Goal: Transaction & Acquisition: Purchase product/service

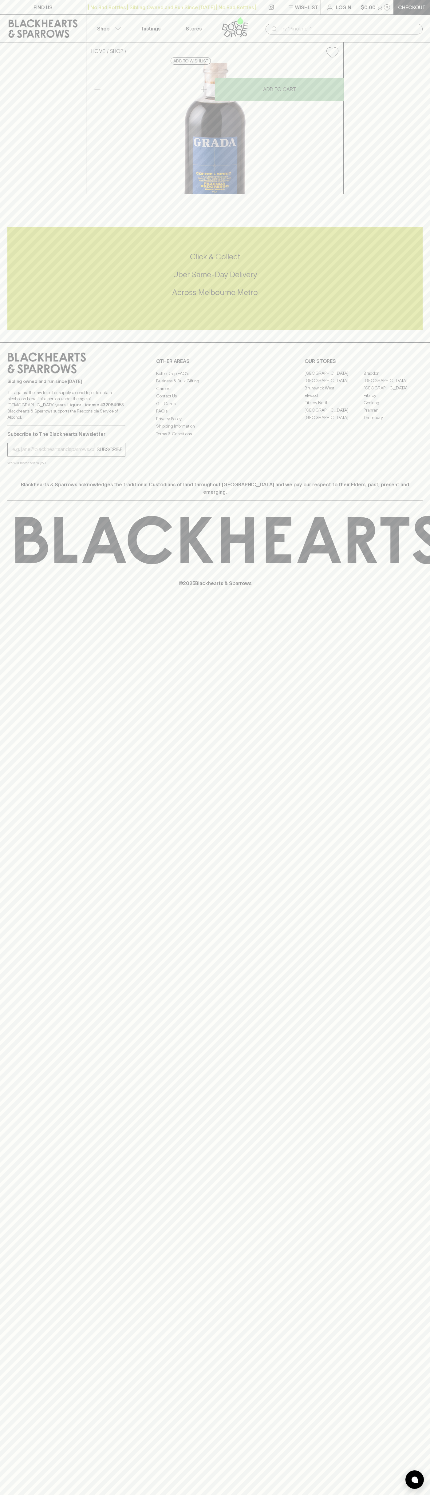
click at [284, 23] on div "​" at bounding box center [344, 29] width 157 height 12
click at [427, 587] on p "© 2025 Blackhearts & Sparrows" at bounding box center [215, 575] width 430 height 23
click at [399, 1494] on html "FIND US | No Bad Bottles | Sibling Owned and Run Since [DATE] | No Bad Bottles …" at bounding box center [215, 747] width 430 height 1495
click at [26, 1227] on div "FIND US | No Bad Bottles | Sibling Owned and Run Since 2006 | No Bad Bottles | …" at bounding box center [215, 747] width 430 height 1495
